Goal: Transaction & Acquisition: Purchase product/service

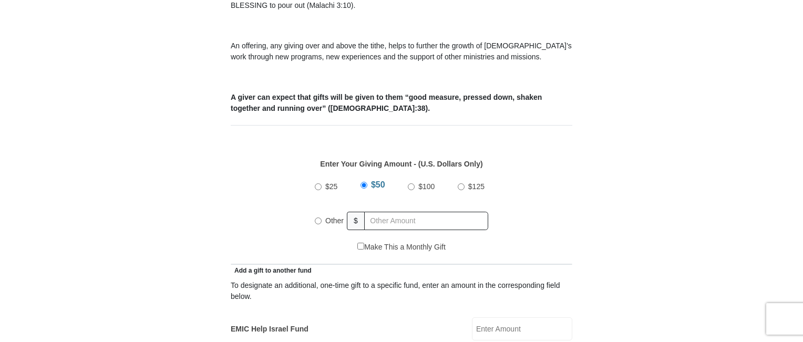
scroll to position [368, 0]
radio input "true"
click at [380, 211] on input "text" at bounding box center [428, 220] width 120 height 18
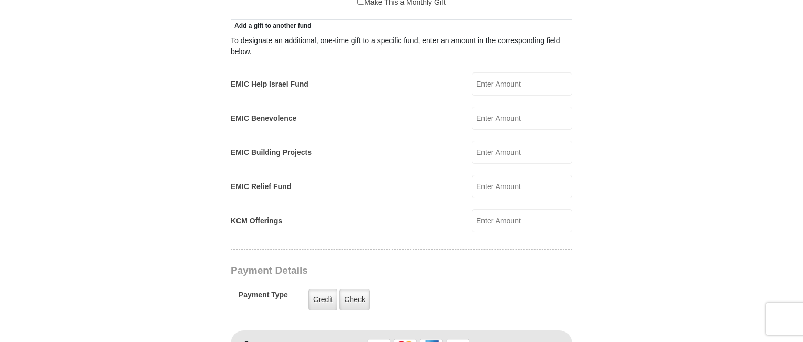
scroll to position [630, 0]
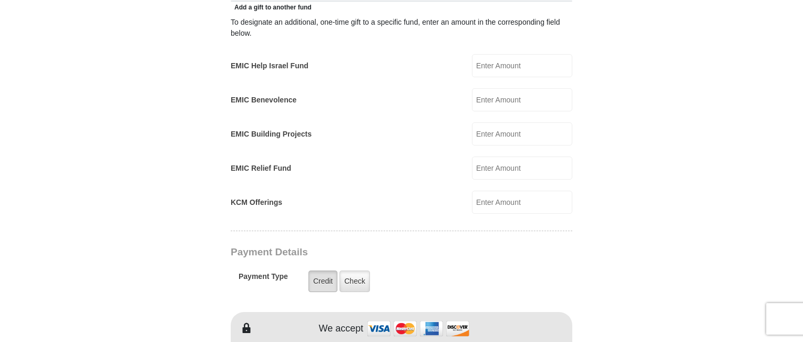
type input "45"
click at [317, 271] on label "Credit" at bounding box center [322, 282] width 29 height 22
click at [0, 0] on input "Credit" at bounding box center [0, 0] width 0 height 0
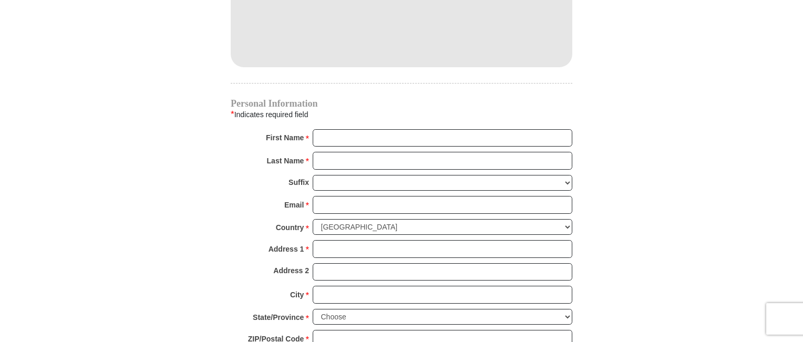
scroll to position [998, 0]
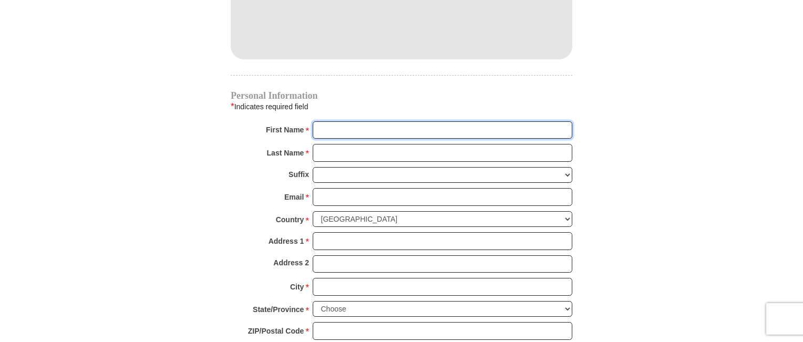
click at [332, 121] on input "First Name *" at bounding box center [443, 130] width 260 height 18
type input "[PERSON_NAME]"
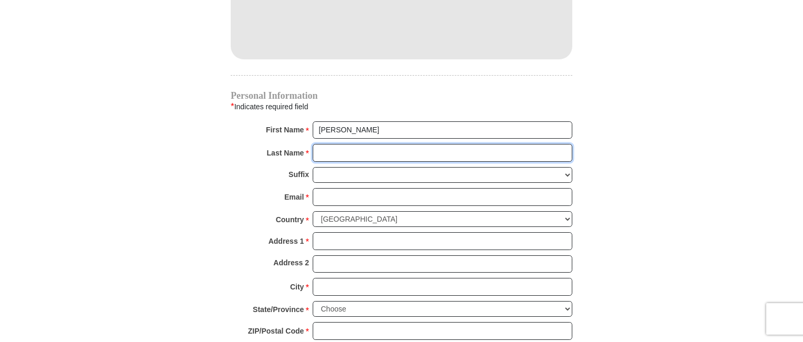
click at [336, 144] on input "Last Name *" at bounding box center [443, 153] width 260 height 18
type input "[PERSON_NAME]"
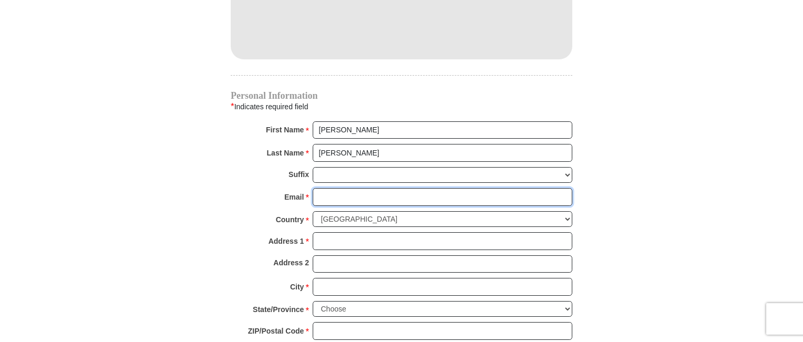
click at [334, 188] on input "Email *" at bounding box center [443, 197] width 260 height 18
type input "[EMAIL_ADDRESS][DOMAIN_NAME]"
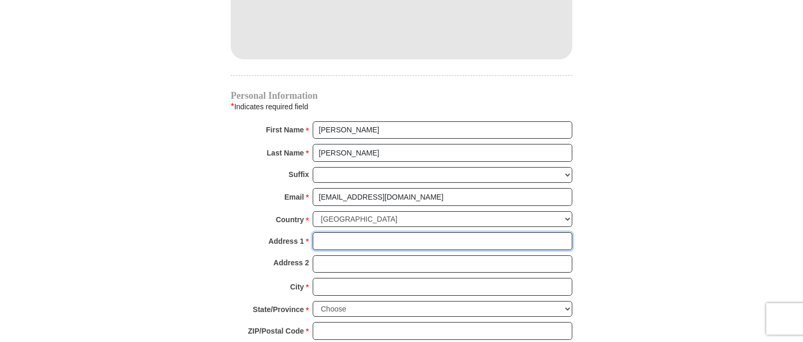
type input "[STREET_ADDRESS]"
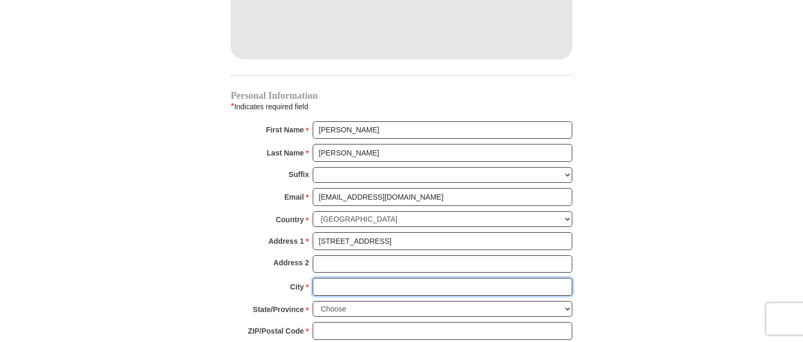
type input "Coarsegold"
select select "CA"
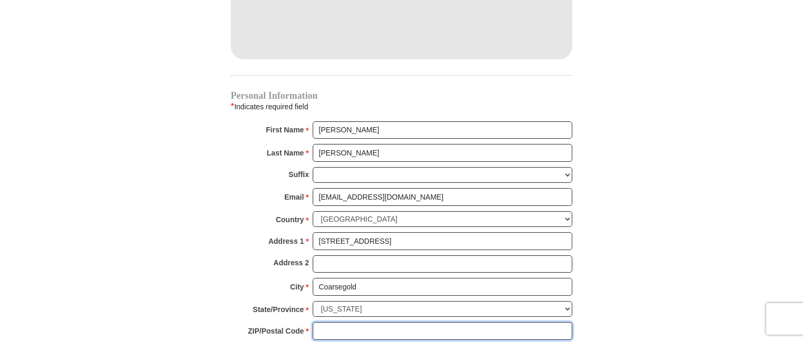
type input "93614-9053"
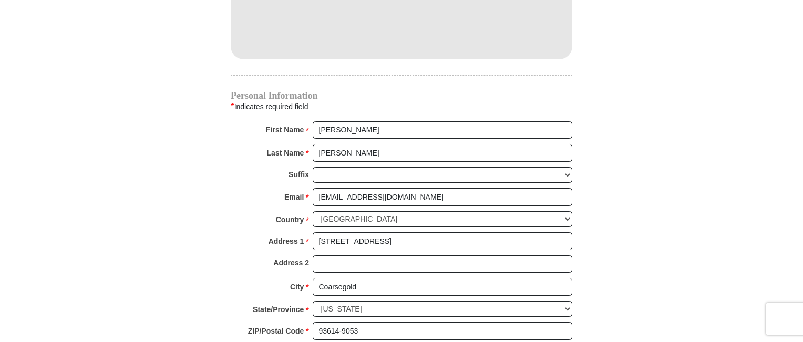
type input "5596582181"
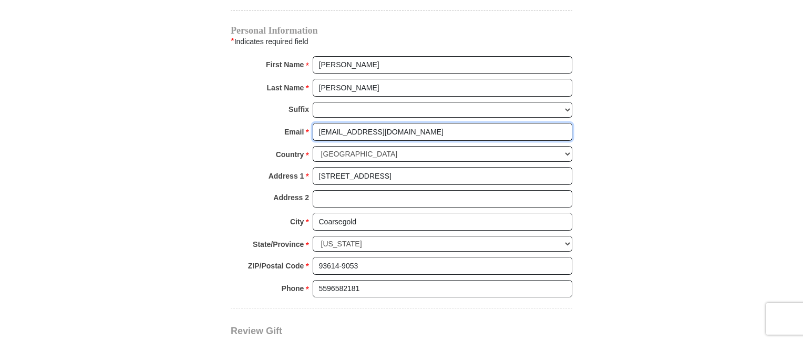
scroll to position [1156, 0]
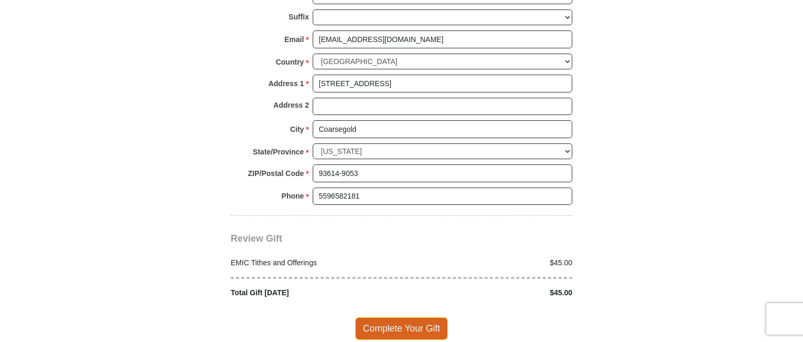
click at [376, 317] on span "Complete Your Gift" at bounding box center [401, 328] width 93 height 22
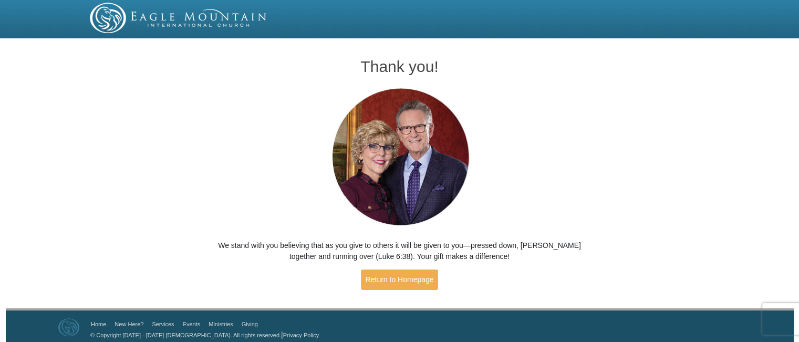
scroll to position [6, 0]
